Goal: Check status: Check status

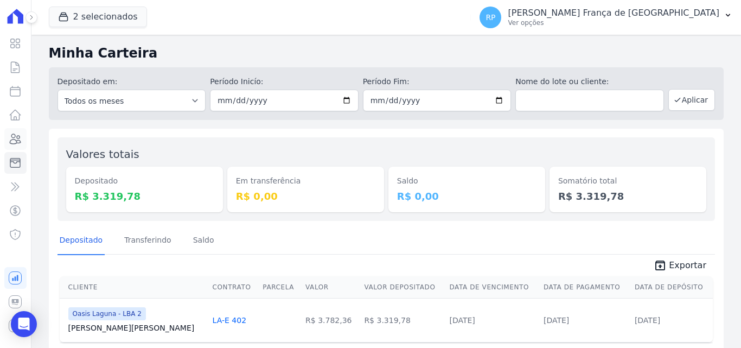
scroll to position [39, 0]
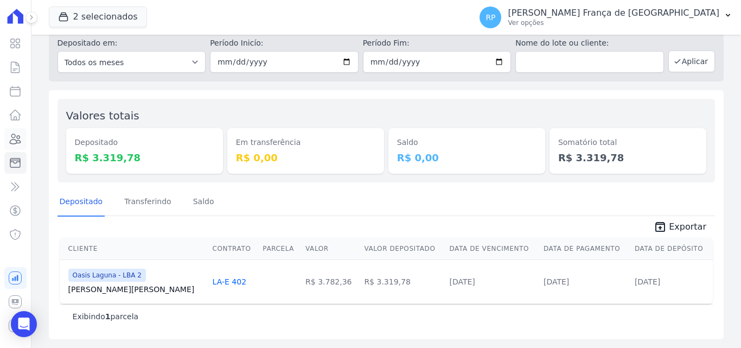
click at [13, 141] on icon at bounding box center [15, 138] width 13 height 13
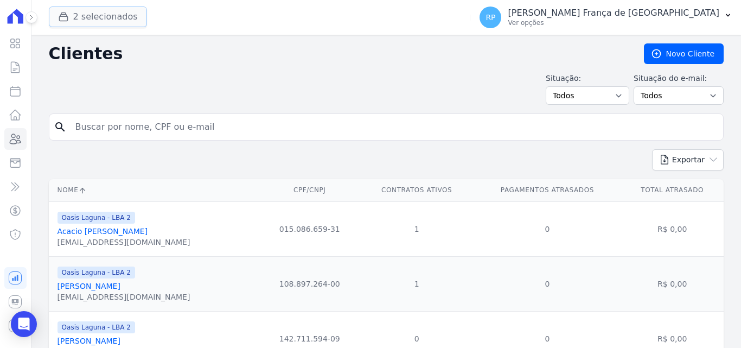
click at [97, 19] on button "2 selecionados" at bounding box center [98, 17] width 98 height 21
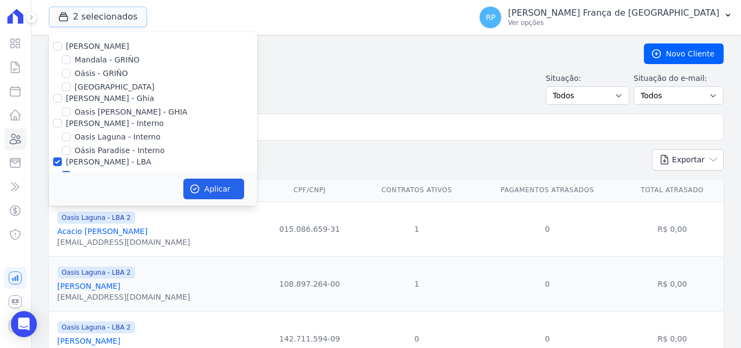
scroll to position [31, 0]
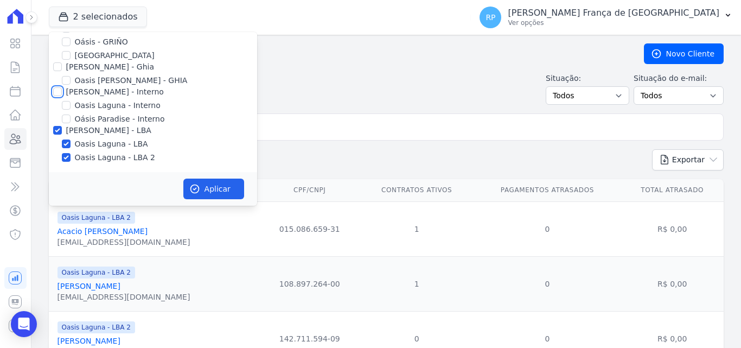
click at [60, 94] on input "[PERSON_NAME] - Interno" at bounding box center [57, 91] width 9 height 9
checkbox input "true"
click at [58, 69] on input "[PERSON_NAME] - Ghia" at bounding box center [57, 66] width 9 height 9
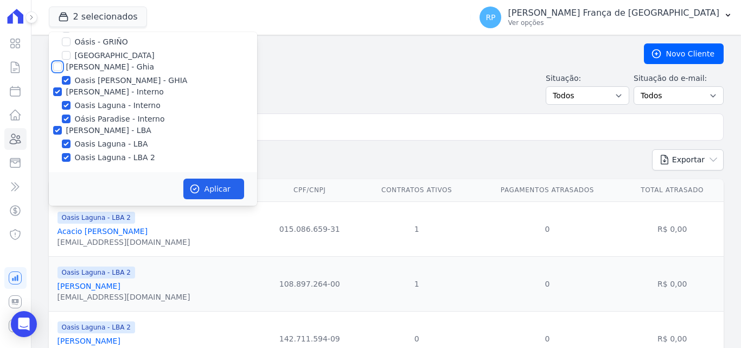
checkbox input "true"
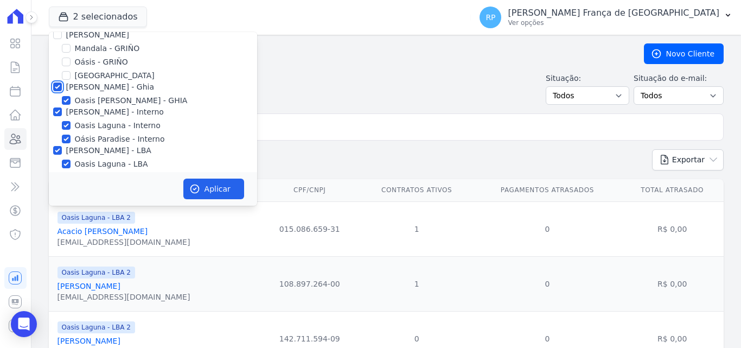
scroll to position [0, 0]
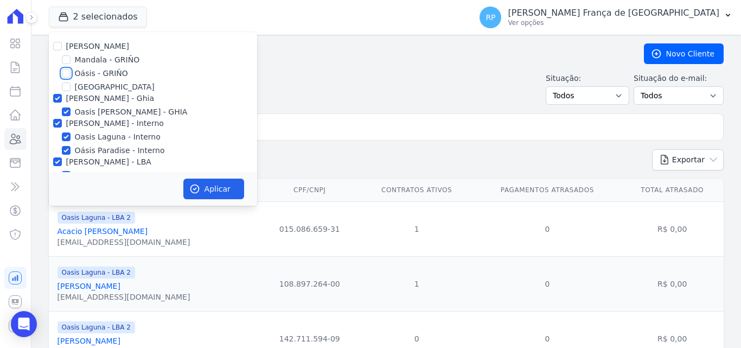
click at [65, 69] on input "Oásis - GRIÑO" at bounding box center [66, 73] width 9 height 9
checkbox input "true"
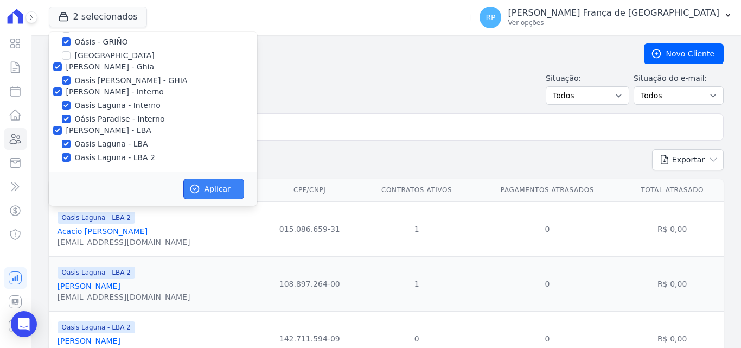
click at [205, 183] on button "Aplicar" at bounding box center [213, 189] width 61 height 21
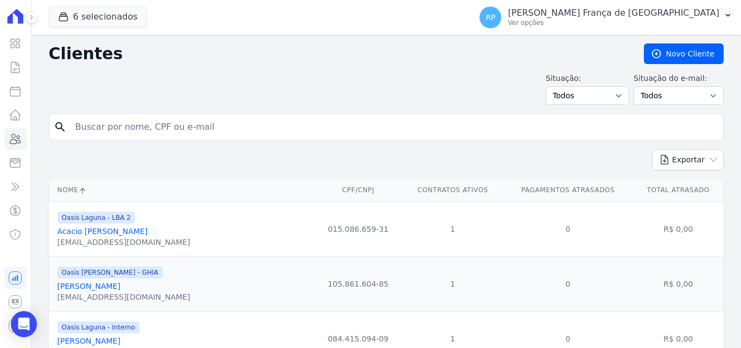
click at [101, 118] on input "search" at bounding box center [394, 127] width 650 height 22
type input "[PERSON_NAME]"
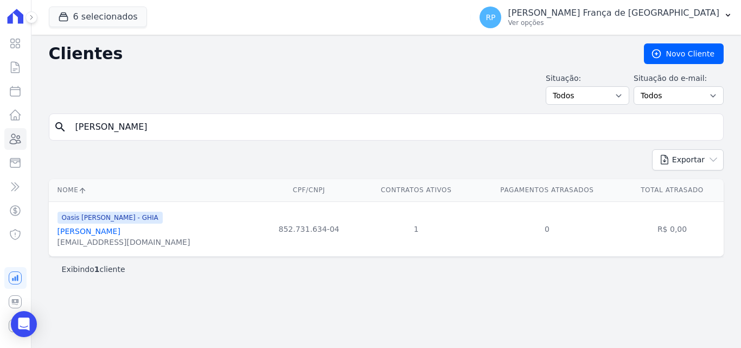
click at [116, 233] on link "[PERSON_NAME]" at bounding box center [89, 231] width 63 height 9
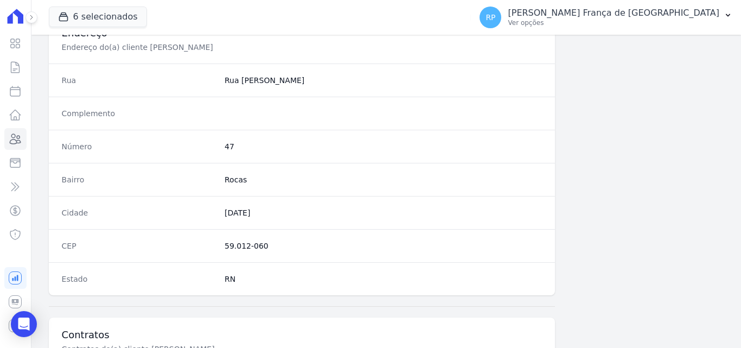
scroll to position [668, 0]
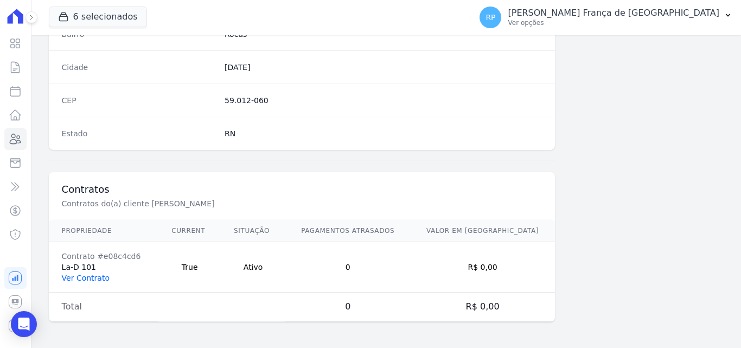
click at [78, 274] on link "Ver Contrato" at bounding box center [86, 278] width 48 height 9
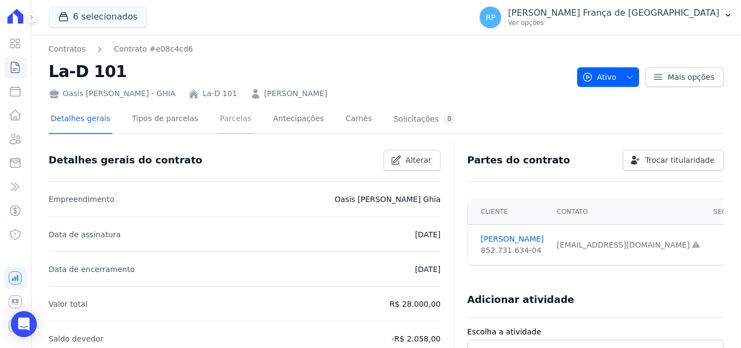
click at [218, 124] on link "Parcelas" at bounding box center [236, 119] width 36 height 29
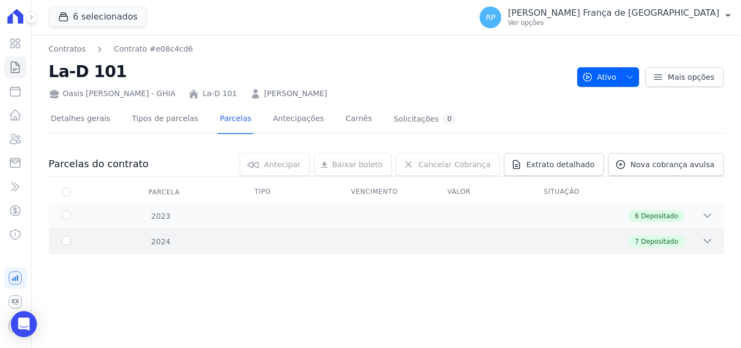
click at [67, 235] on div "2024 7 Depositado" at bounding box center [386, 241] width 675 height 26
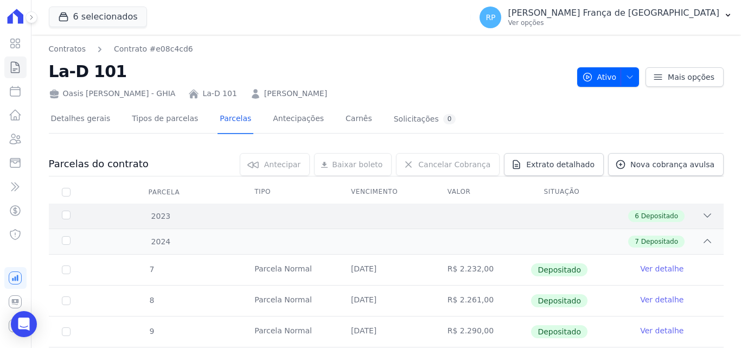
click at [588, 223] on div "2023 6 Depositado" at bounding box center [386, 216] width 675 height 25
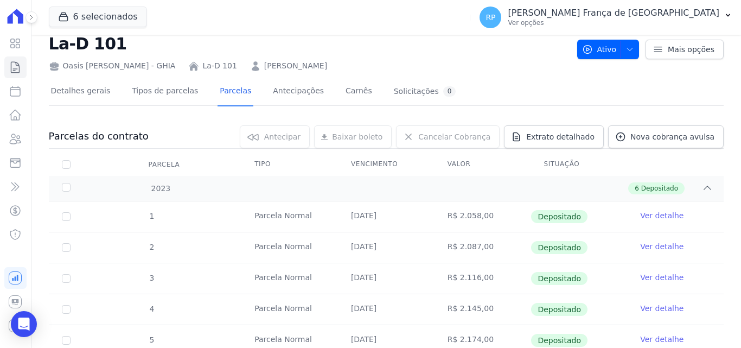
scroll to position [54, 0]
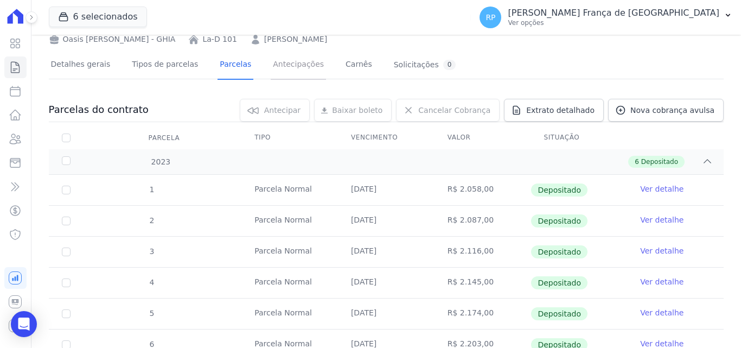
click at [271, 68] on link "Antecipações" at bounding box center [298, 65] width 55 height 29
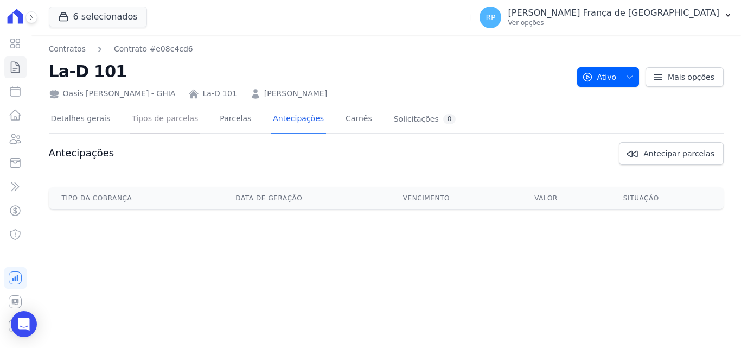
click at [162, 107] on link "Tipos de parcelas" at bounding box center [165, 119] width 71 height 29
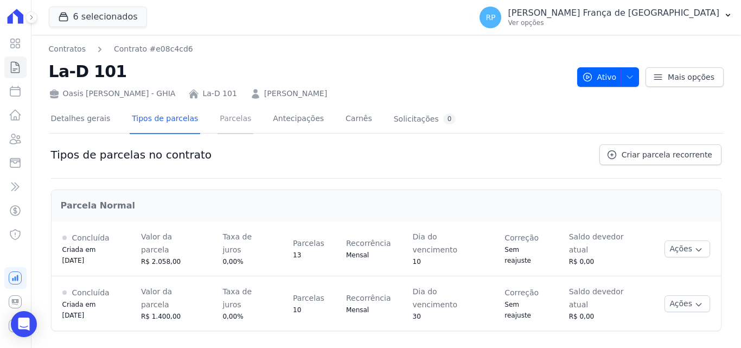
click at [218, 123] on link "Parcelas" at bounding box center [236, 119] width 36 height 29
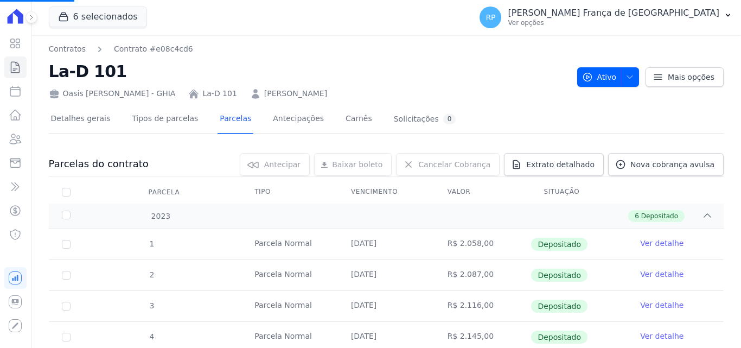
scroll to position [35, 0]
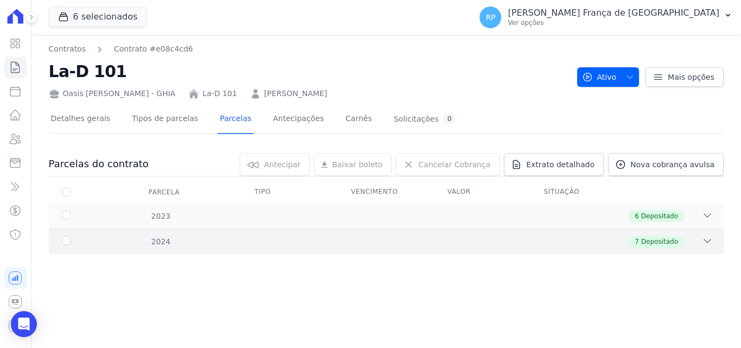
click at [63, 240] on div "2024" at bounding box center [90, 241] width 60 height 11
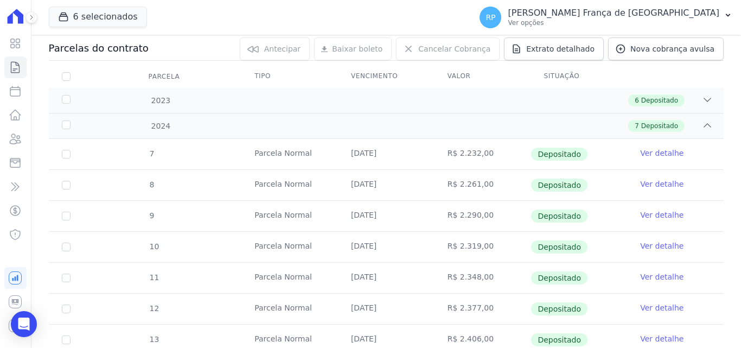
scroll to position [155, 0]
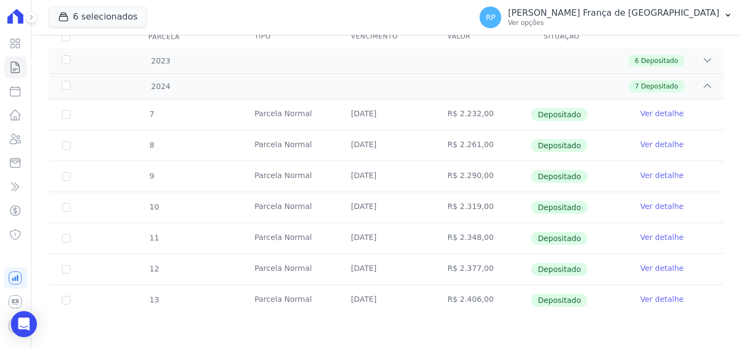
drag, startPoint x: 360, startPoint y: 297, endPoint x: 391, endPoint y: 300, distance: 31.1
click at [391, 300] on td "[DATE]" at bounding box center [386, 300] width 97 height 30
click at [393, 297] on td "[DATE]" at bounding box center [386, 300] width 97 height 30
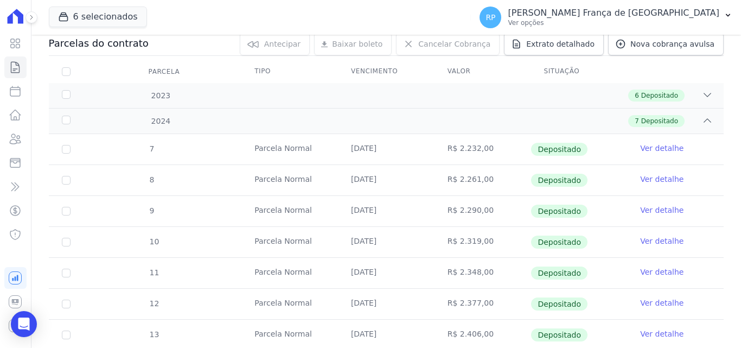
scroll to position [101, 0]
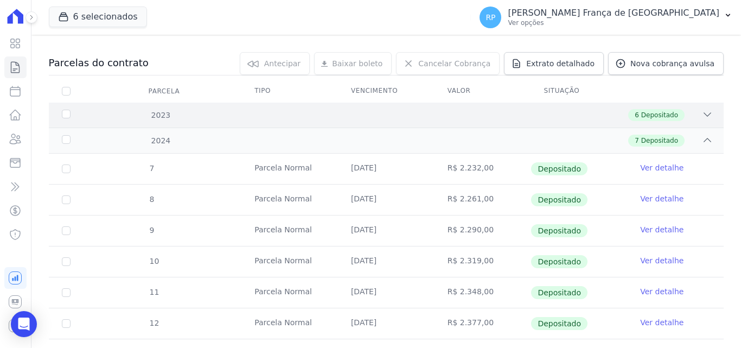
click at [66, 117] on div "2023" at bounding box center [90, 115] width 60 height 11
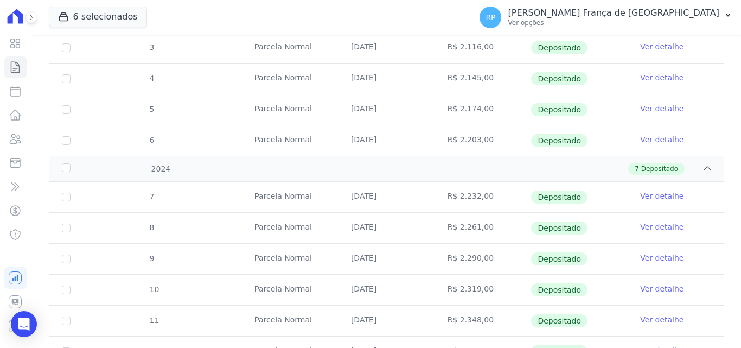
scroll to position [124, 0]
